Goal: Information Seeking & Learning: Learn about a topic

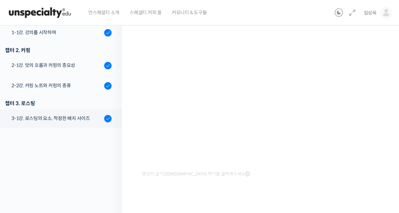
scroll to position [84, 0]
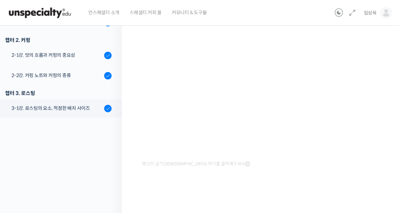
click at [46, 4] on img at bounding box center [40, 13] width 66 height 20
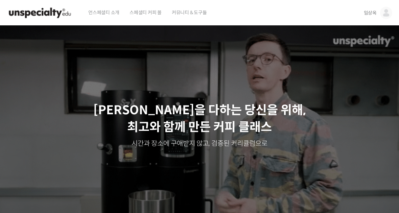
click at [373, 14] on span "임상옥" at bounding box center [370, 13] width 13 height 6
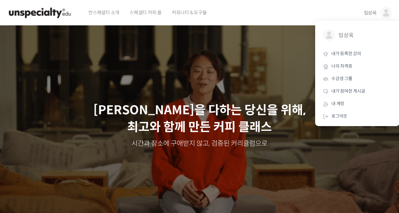
click at [361, 52] on span "내가 등록한 강의" at bounding box center [347, 54] width 30 height 6
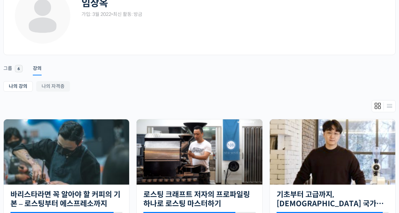
scroll to position [54, 0]
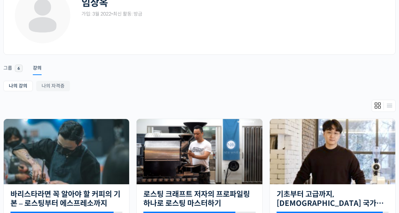
click at [102, 163] on img at bounding box center [67, 151] width 126 height 65
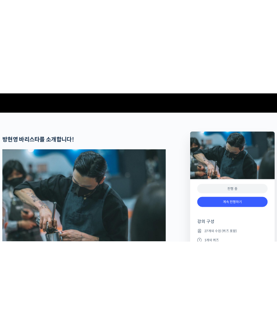
scroll to position [234, 0]
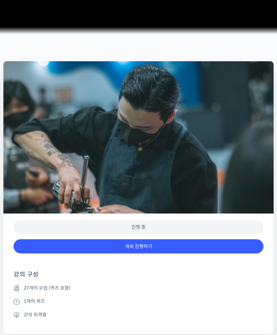
click at [226, 213] on link "계속 진행하기" at bounding box center [139, 246] width 250 height 15
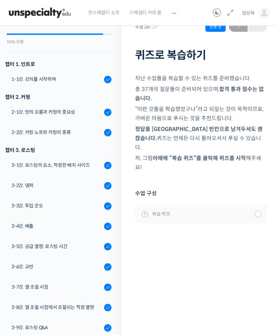
scroll to position [29, 0]
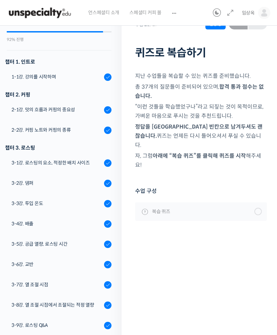
click at [62, 181] on div "3-2강. 댐퍼" at bounding box center [57, 182] width 91 height 7
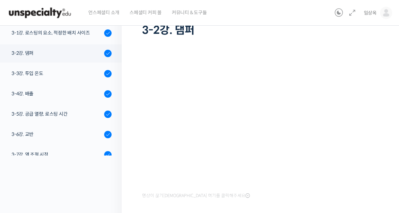
scroll to position [136, 0]
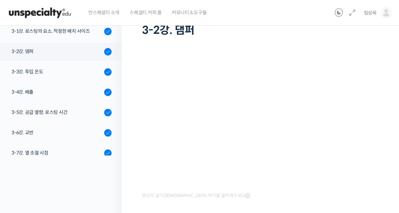
click at [69, 74] on div "3-3강. 투입 온도" at bounding box center [57, 71] width 91 height 7
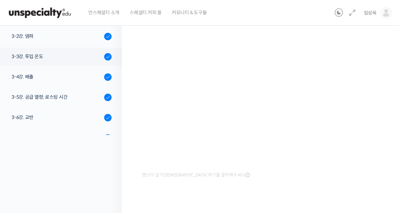
scroll to position [131, 0]
click at [63, 78] on div "3-4강. 배출" at bounding box center [57, 75] width 91 height 7
